Goal: Task Accomplishment & Management: Complete application form

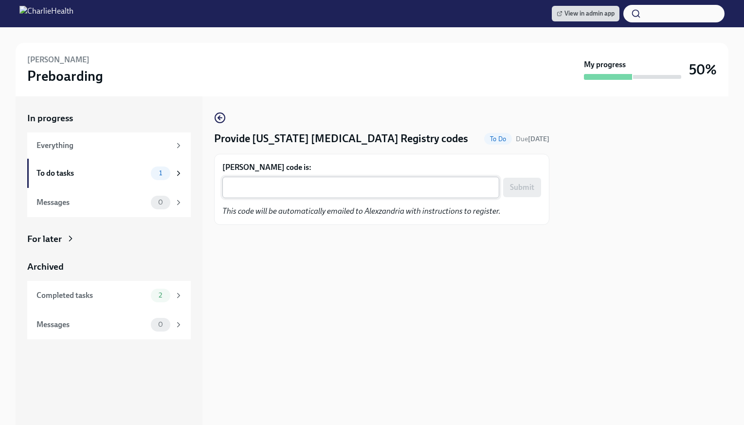
click at [337, 180] on div "x ​" at bounding box center [360, 187] width 277 height 21
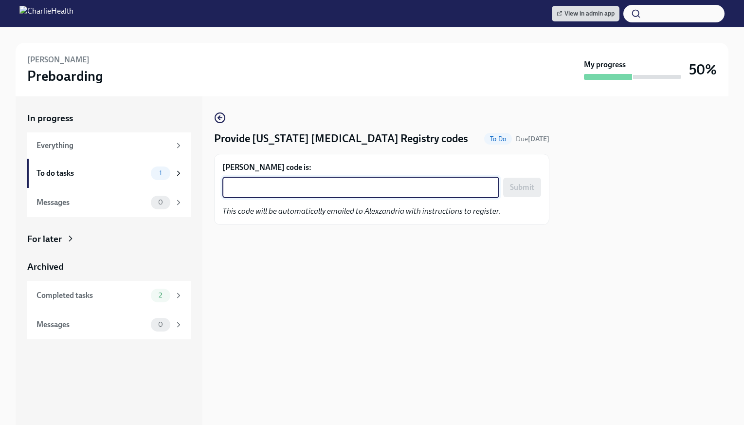
paste textarea "BLKVN0OYVYWN"
type textarea "BLKVN0OYVYWN"
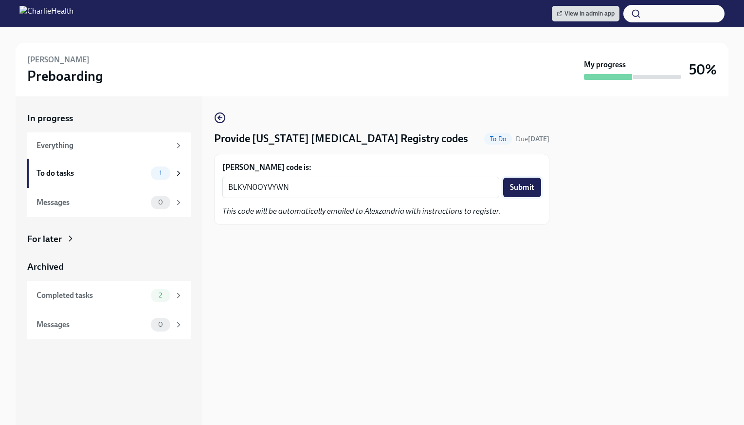
click at [515, 196] on button "Submit" at bounding box center [522, 187] width 38 height 19
click at [340, 183] on textarea "[PERSON_NAME] code is:" at bounding box center [360, 188] width 265 height 12
paste textarea "JFDT6T6K590Q"
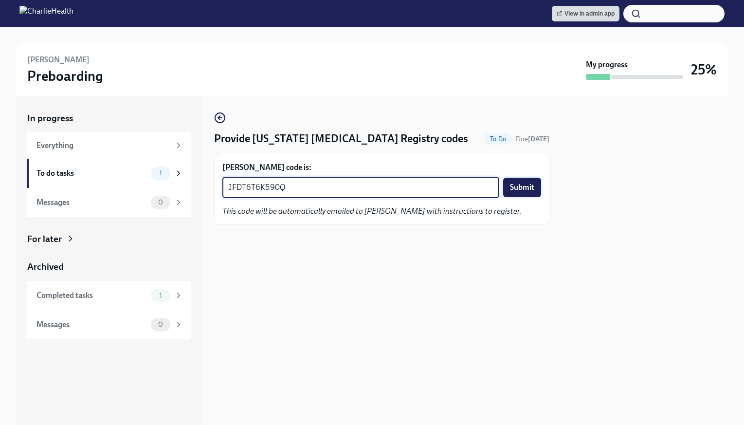
type textarea "JFDT6T6K590Q"
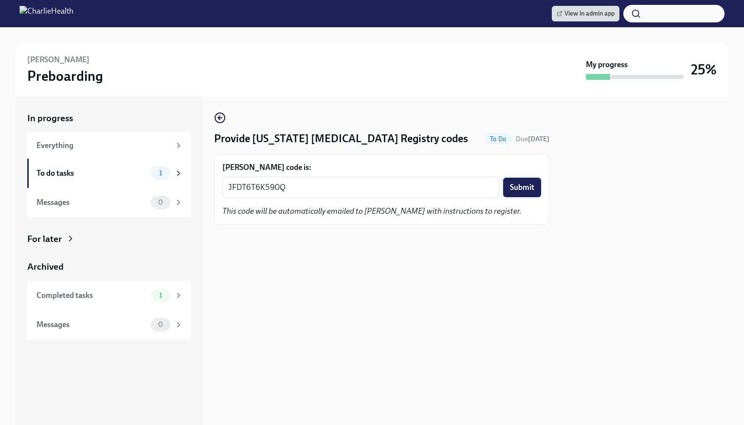
click at [526, 193] on button "Submit" at bounding box center [522, 187] width 38 height 19
